Goal: Task Accomplishment & Management: Use online tool/utility

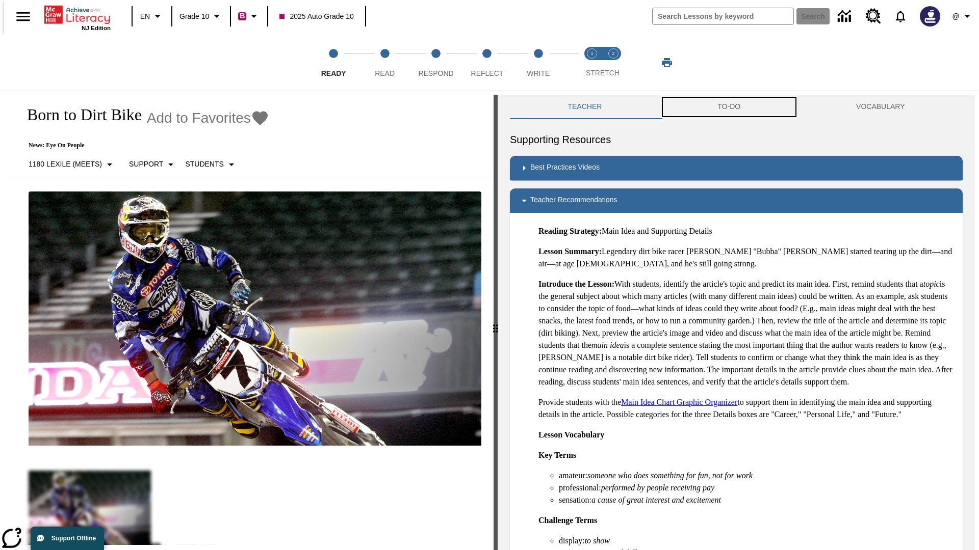
click at [729, 107] on button "TO-DO" at bounding box center [729, 107] width 139 height 24
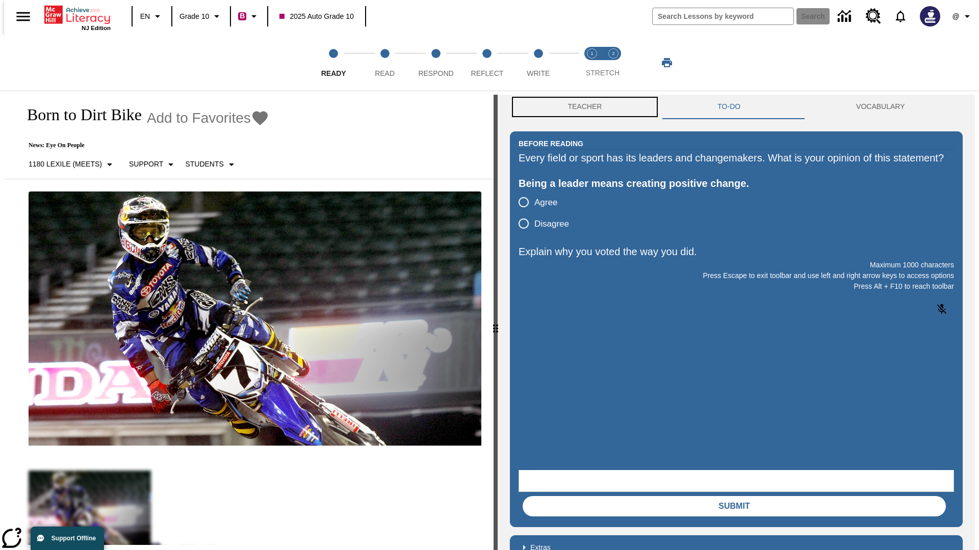
scroll to position [1, 0]
click at [582, 107] on button "Teacher" at bounding box center [585, 106] width 150 height 24
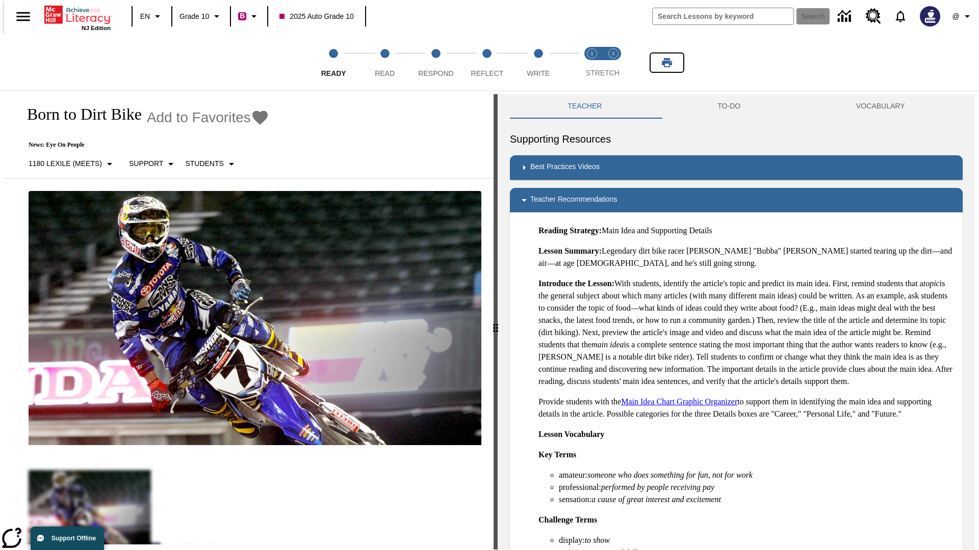
click at [667, 63] on icon "Print" at bounding box center [667, 62] width 10 height 9
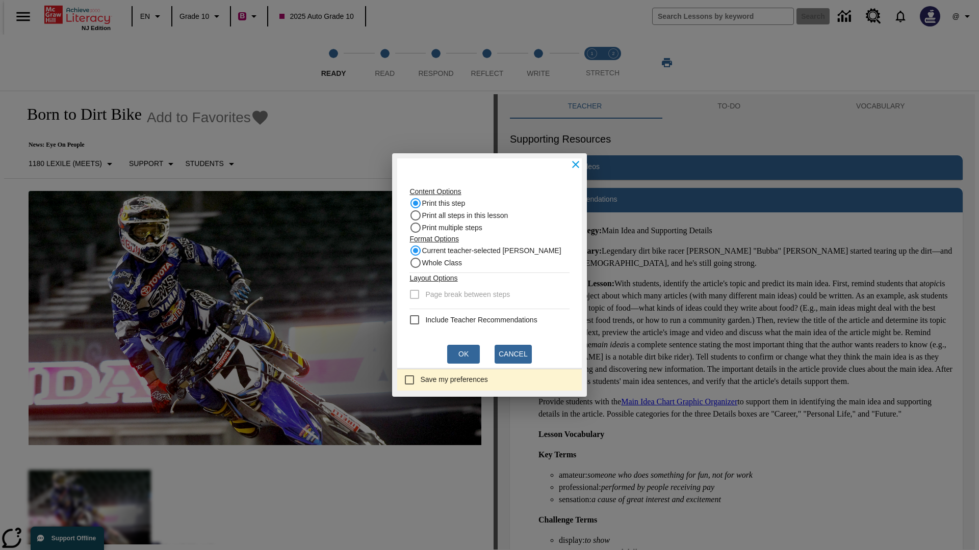
click at [417, 320] on recommendation "Include Teacher Recommendations" at bounding box center [414, 320] width 12 height 12
checkbox recommendation "true"
click at [463, 354] on button "Ok" at bounding box center [463, 354] width 33 height 19
